Goal: Information Seeking & Learning: Learn about a topic

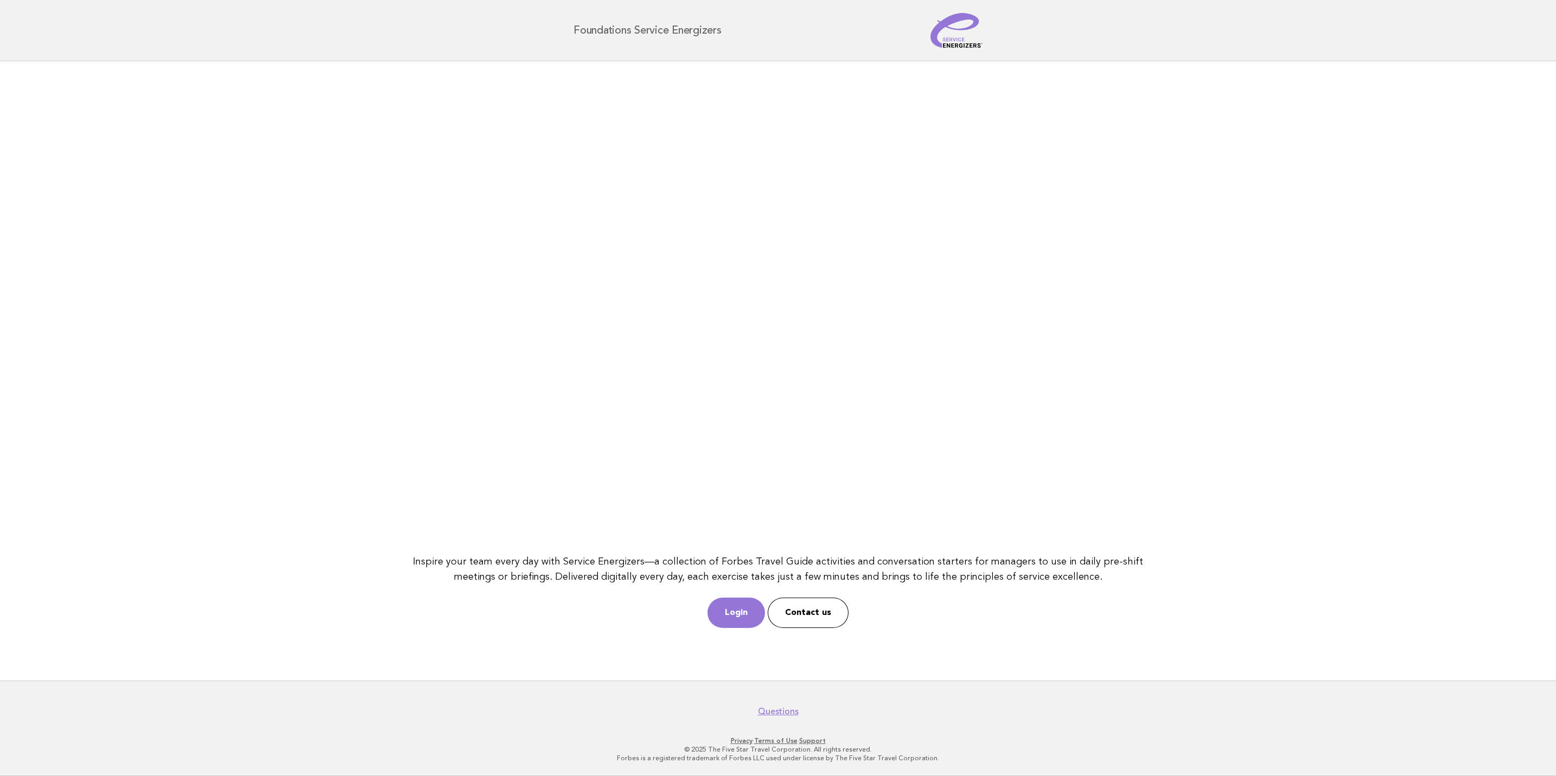
click at [744, 618] on link "Login" at bounding box center [735, 613] width 57 height 30
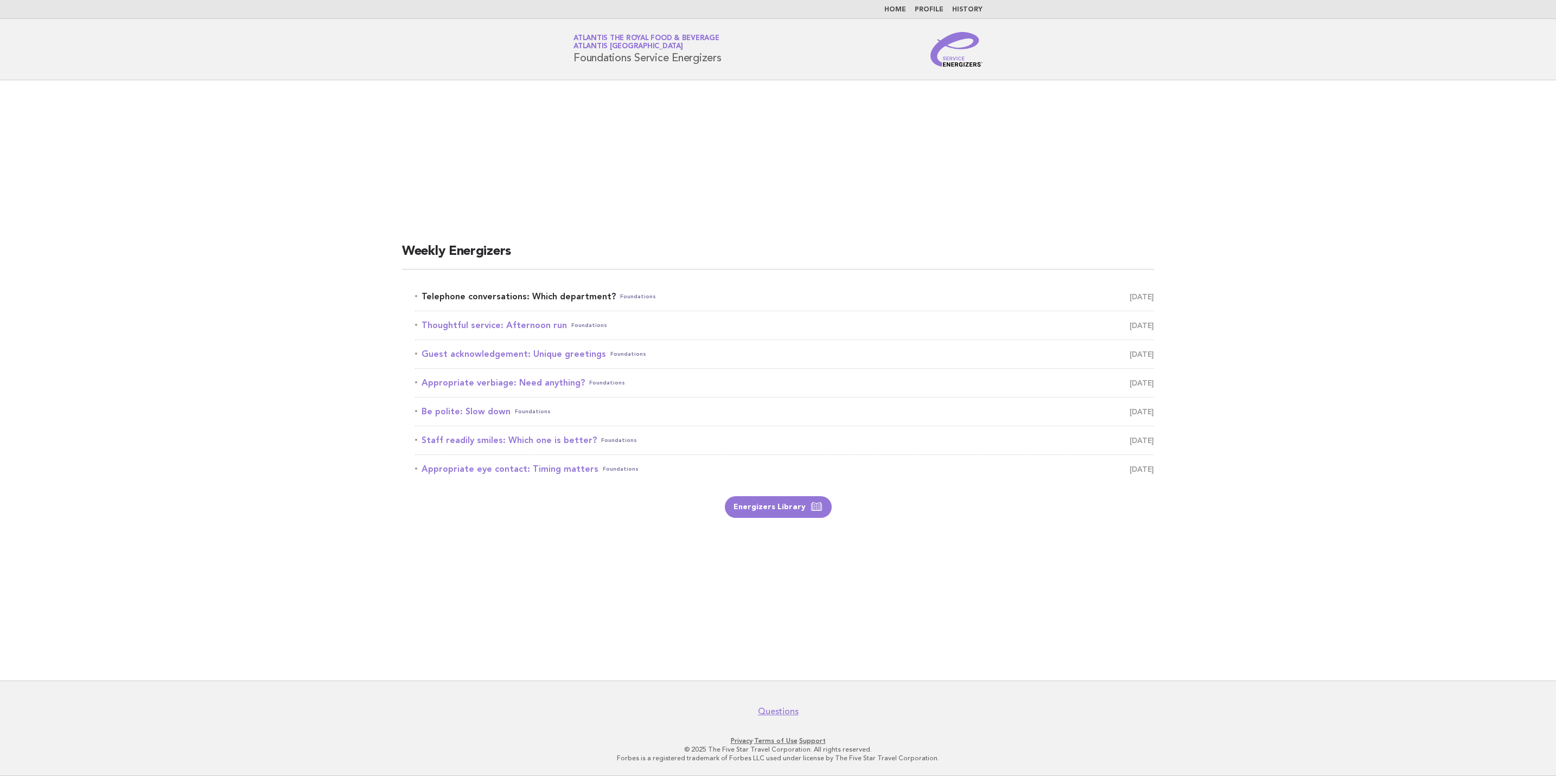
click at [1129, 290] on span "October 13" at bounding box center [1141, 296] width 24 height 15
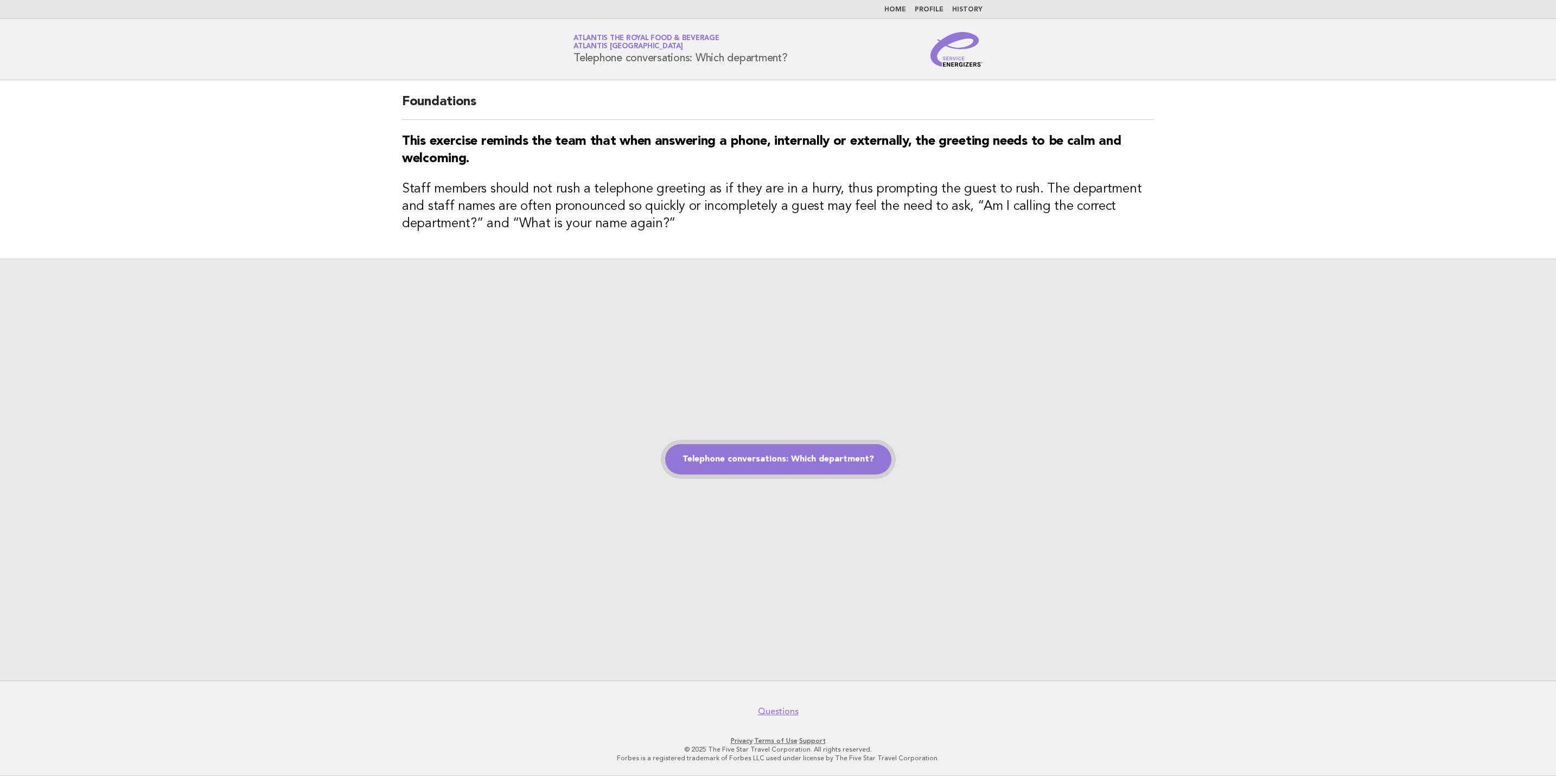
click at [804, 453] on link "Telephone conversations: Which department?" at bounding box center [778, 459] width 226 height 30
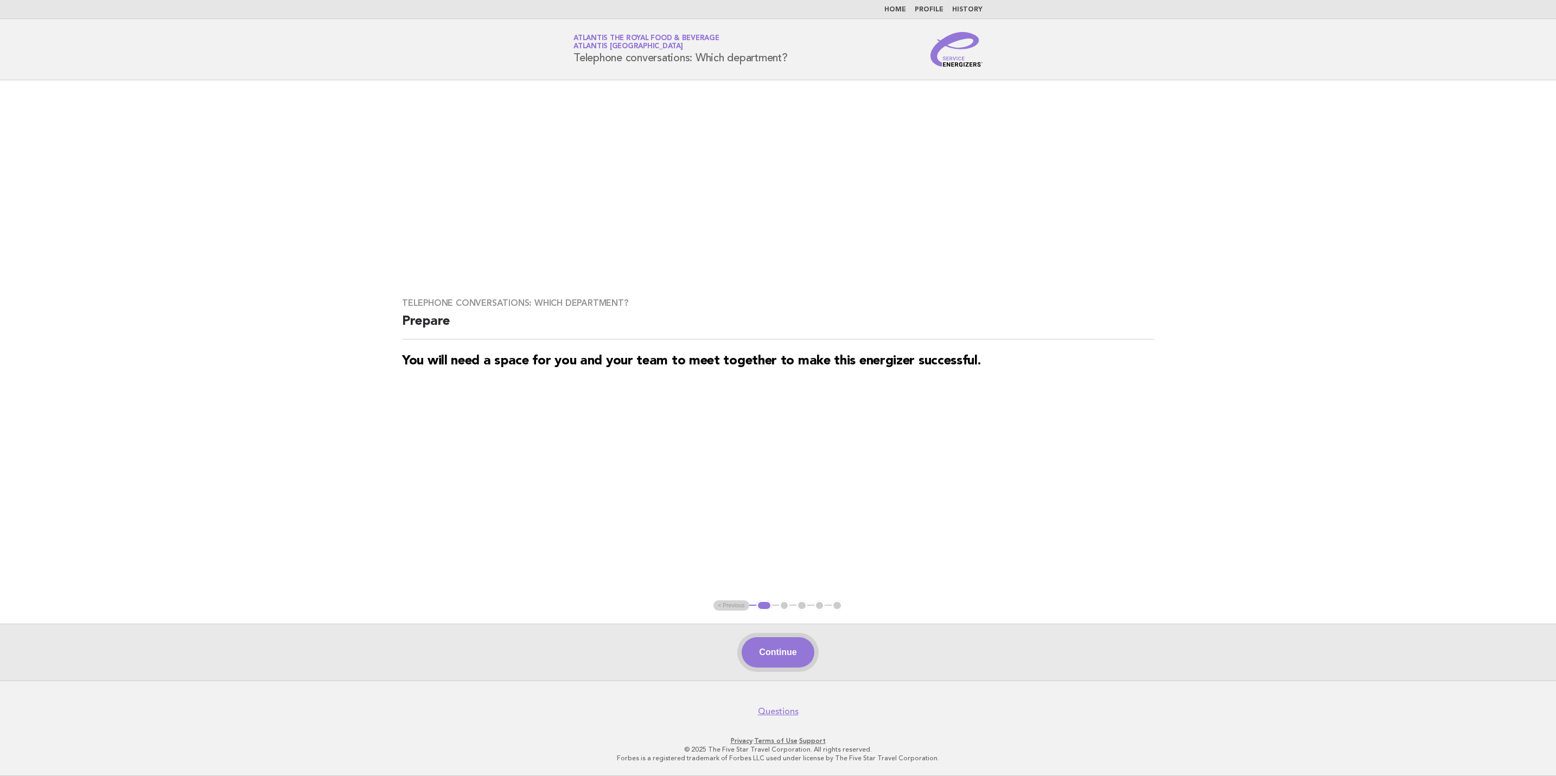
click at [762, 648] on button "Continue" at bounding box center [777, 652] width 72 height 30
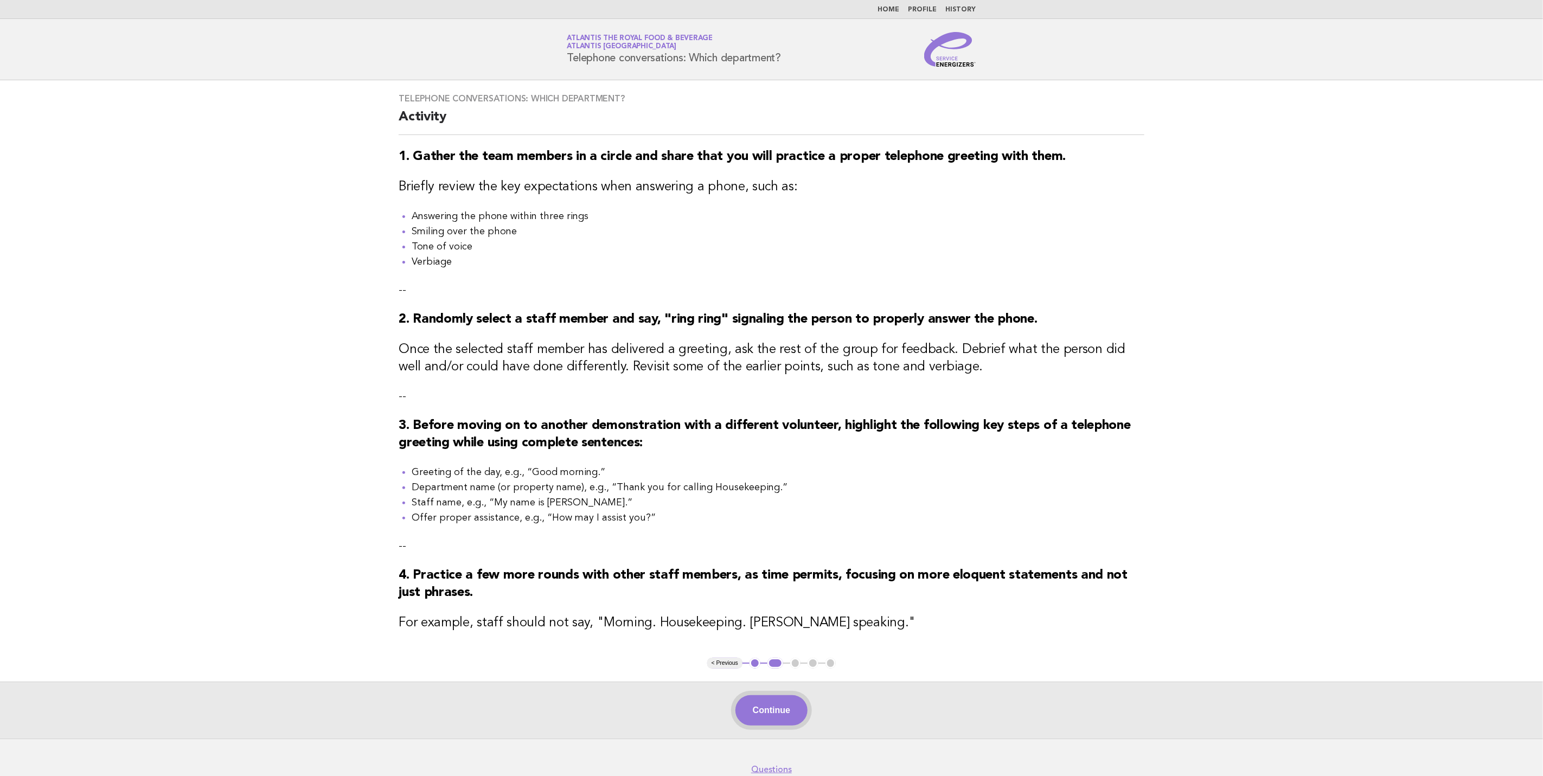
click at [770, 713] on button "Continue" at bounding box center [772, 710] width 72 height 30
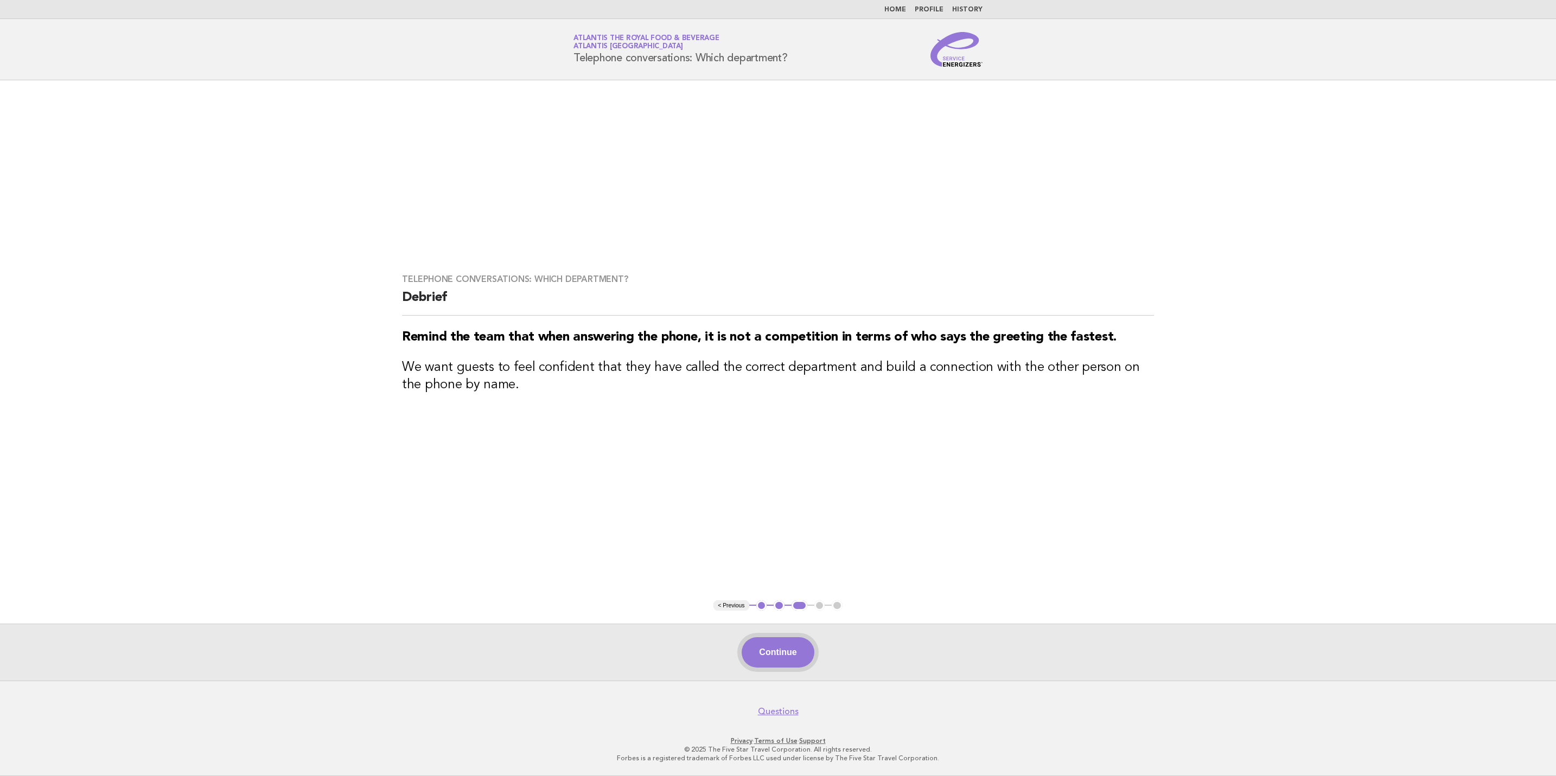
click at [784, 638] on button "Continue" at bounding box center [777, 652] width 72 height 30
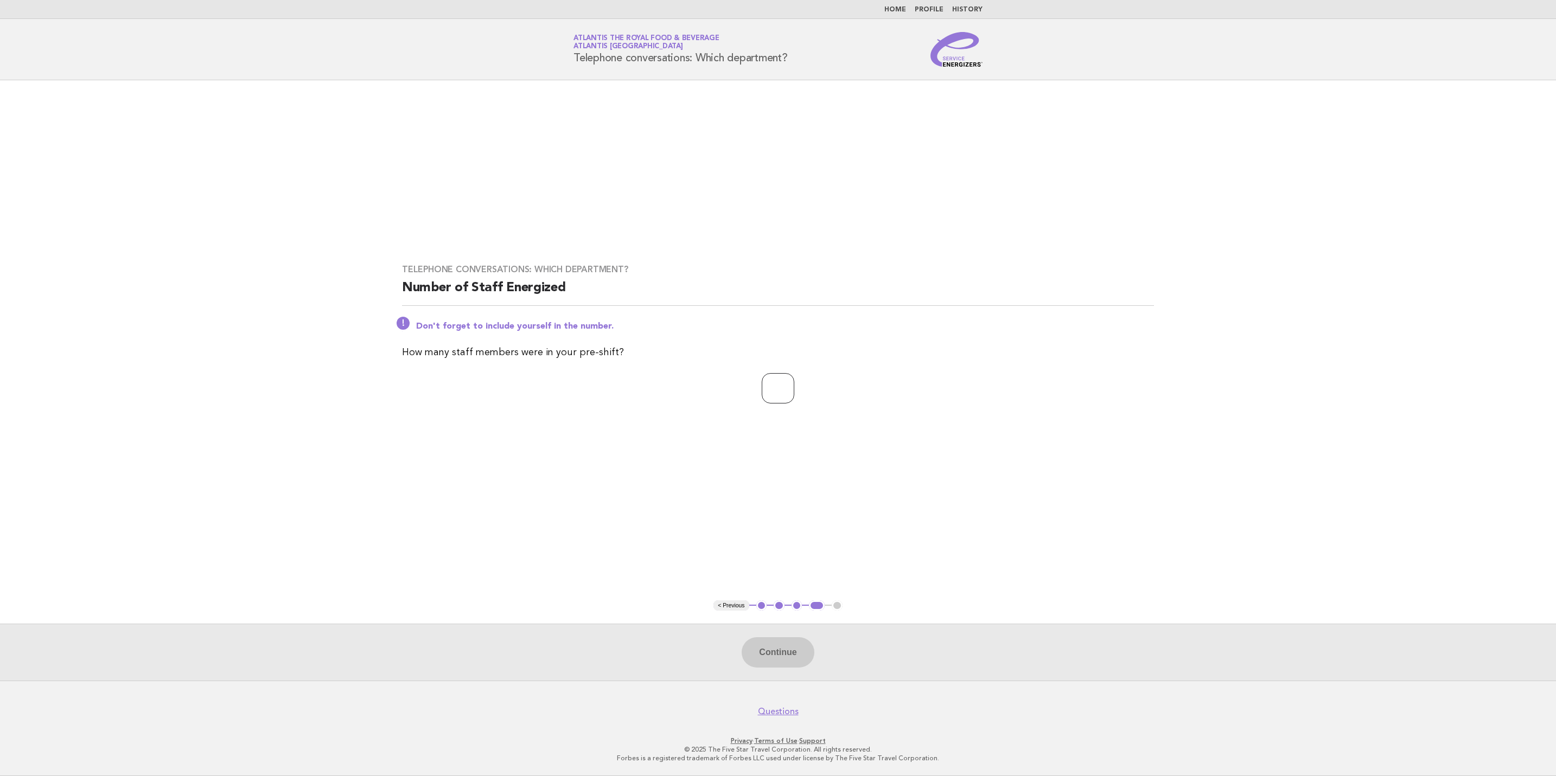
click at [775, 391] on input "number" at bounding box center [778, 388] width 33 height 30
type input "**"
click at [767, 656] on button "Continue" at bounding box center [777, 652] width 72 height 30
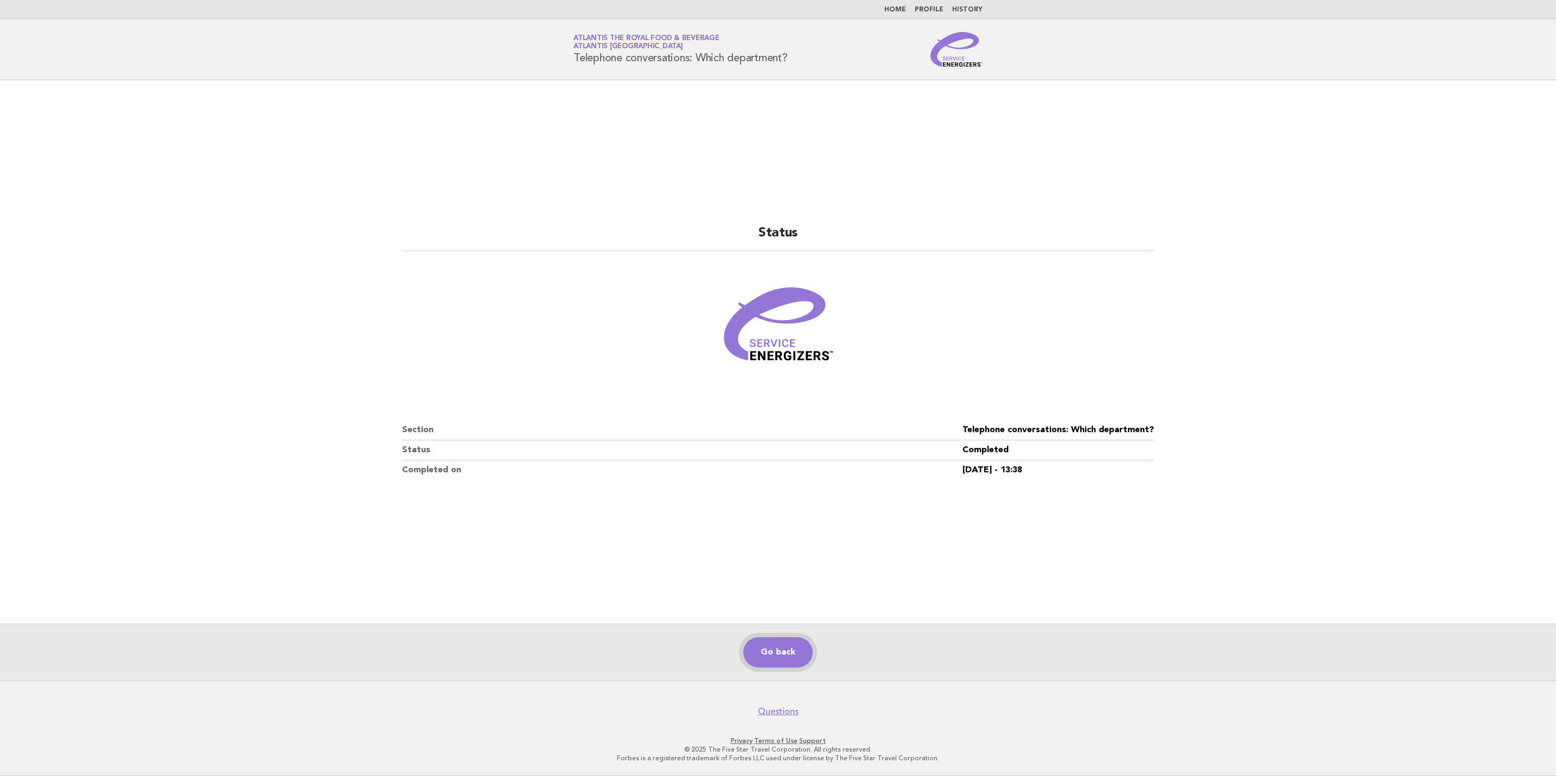
click at [786, 657] on link "Go back" at bounding box center [777, 652] width 69 height 30
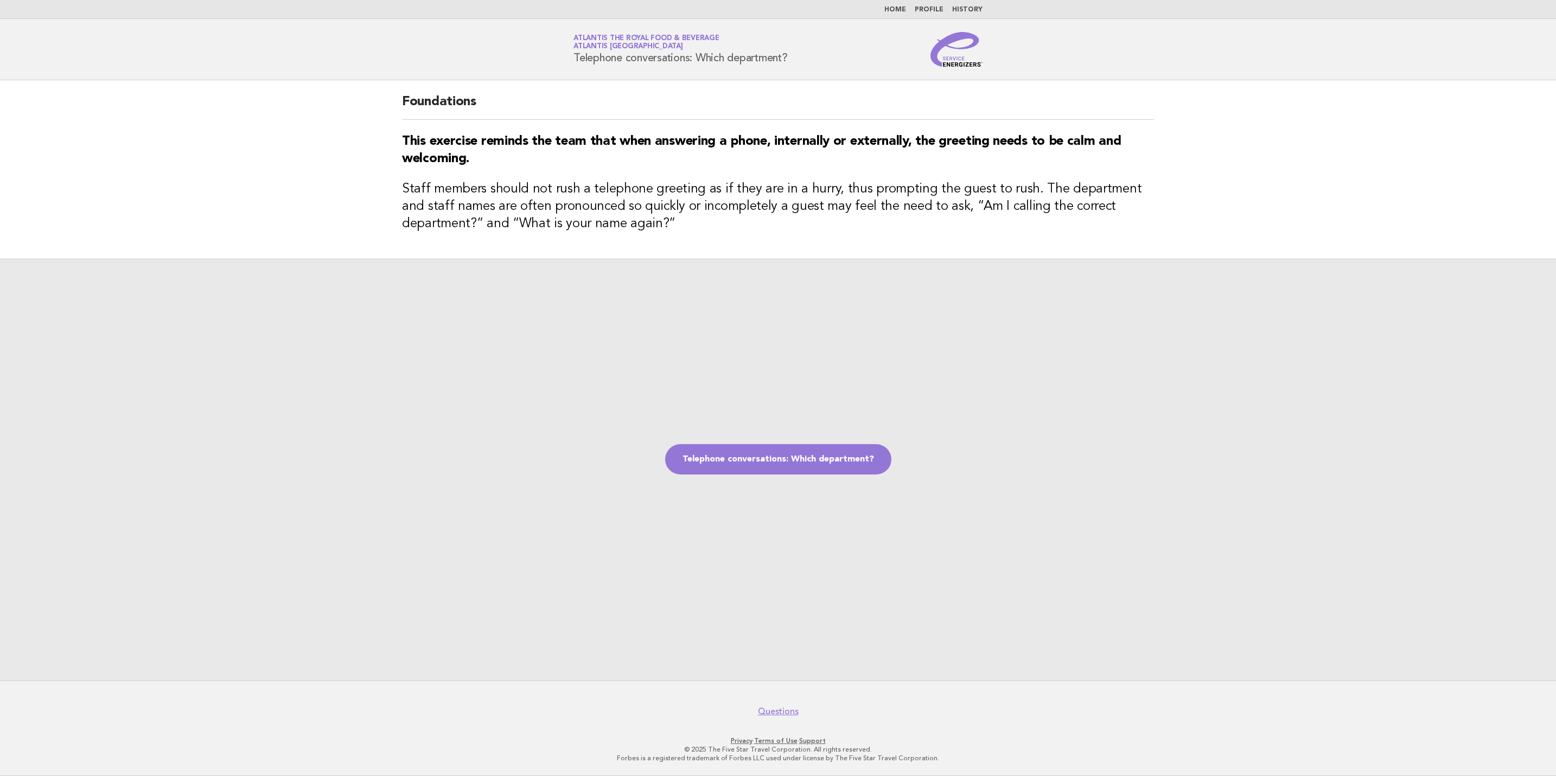
click at [950, 59] on img at bounding box center [956, 49] width 52 height 35
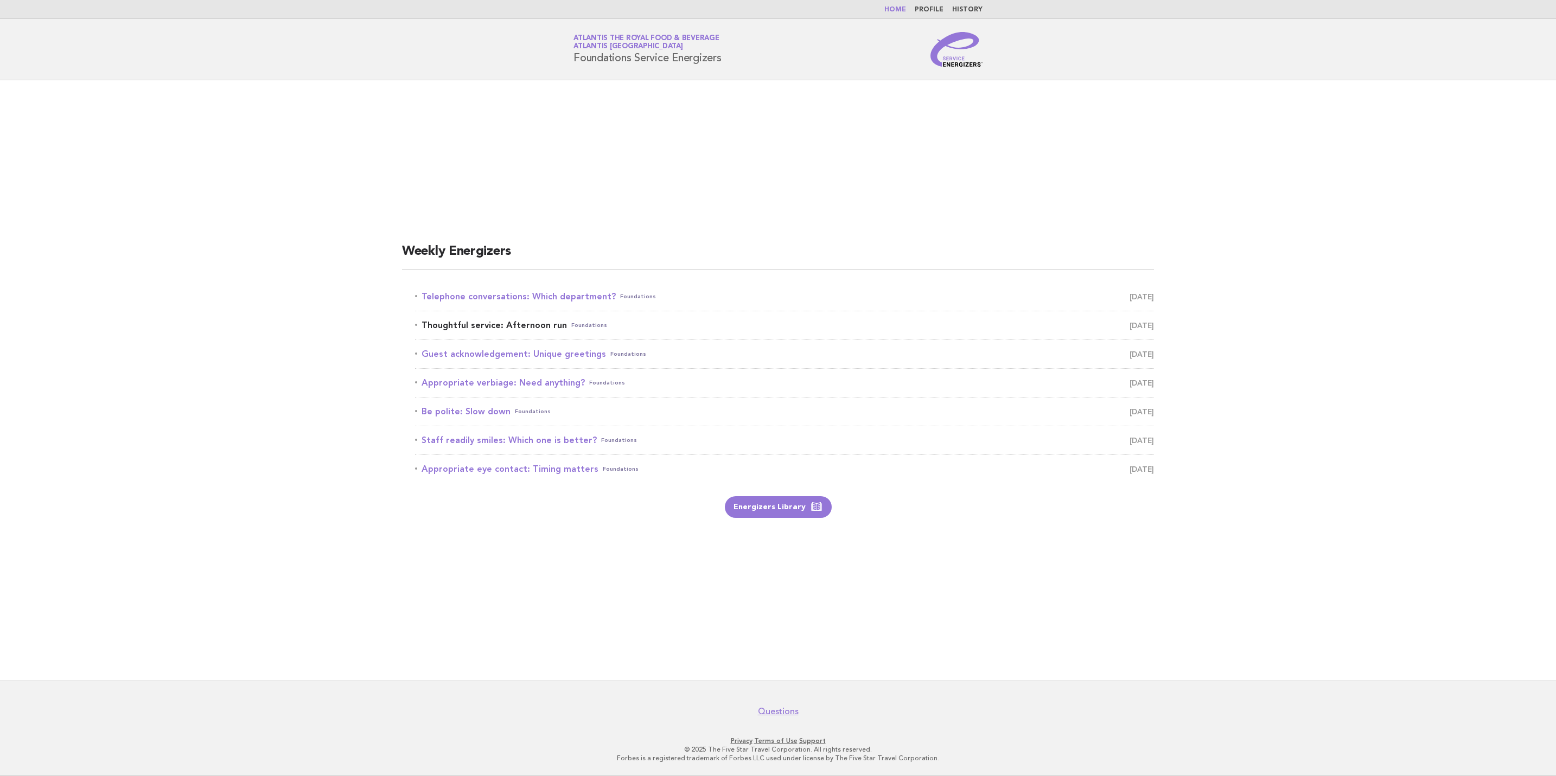
click at [1129, 325] on span "[DATE]" at bounding box center [1141, 325] width 24 height 15
